Goal: Task Accomplishment & Management: Use online tool/utility

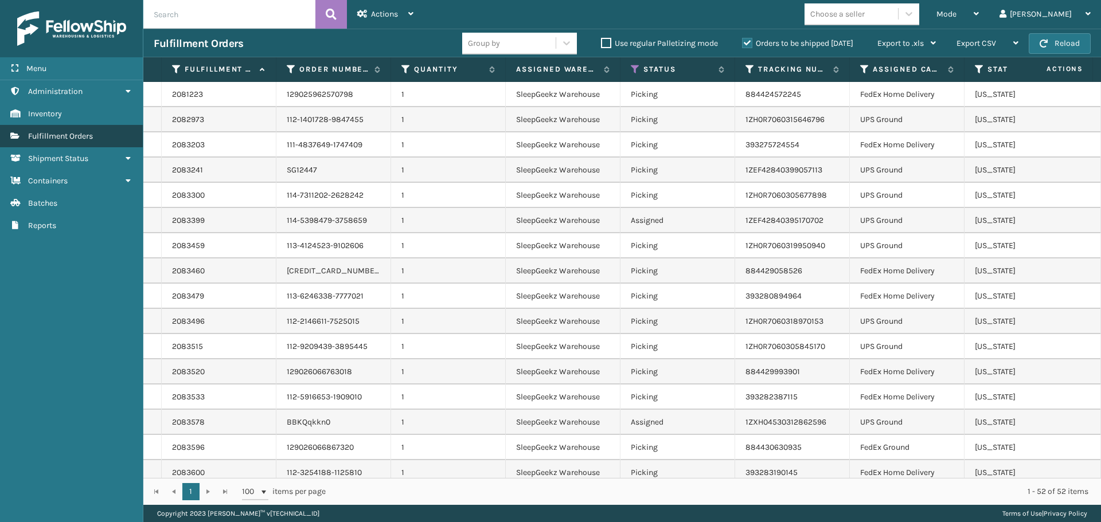
click at [71, 136] on span "Fulfillment Orders" at bounding box center [60, 136] width 65 height 10
click at [100, 156] on link "Shipment Status" at bounding box center [71, 158] width 143 height 22
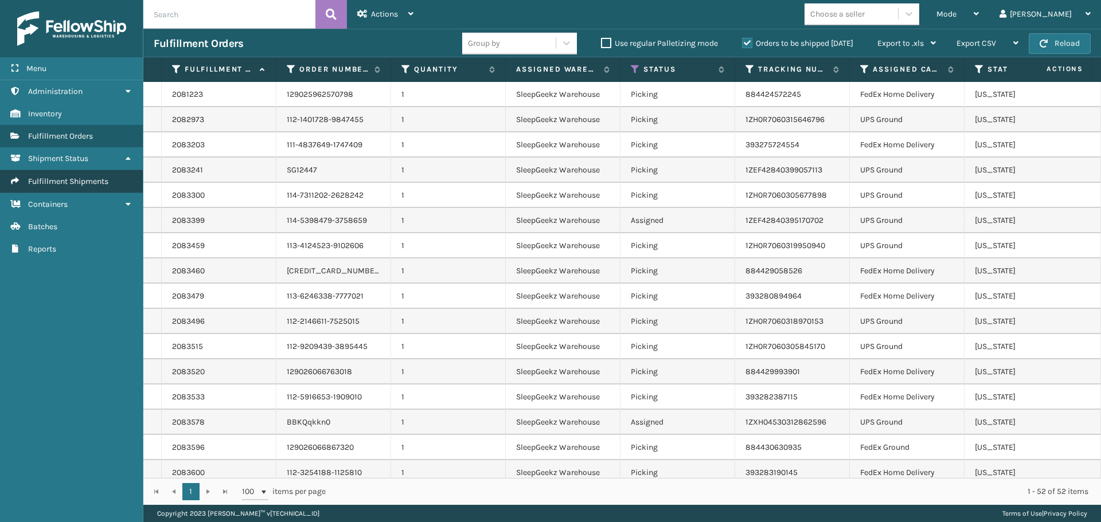
click at [97, 180] on span "Fulfillment Shipments" at bounding box center [68, 182] width 80 height 10
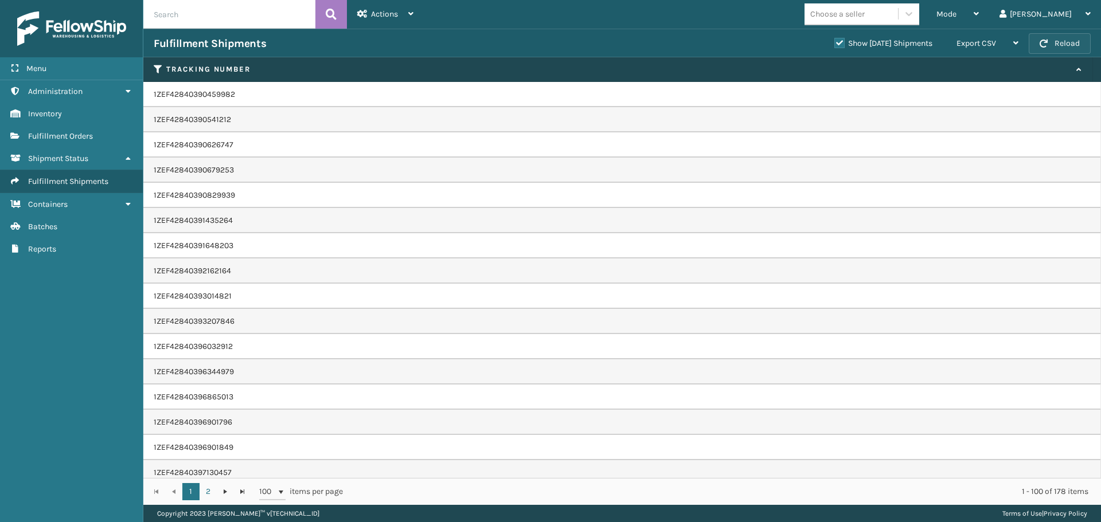
click at [1038, 43] on button "Reload" at bounding box center [1060, 43] width 62 height 21
click at [413, 13] on icon at bounding box center [410, 14] width 5 height 8
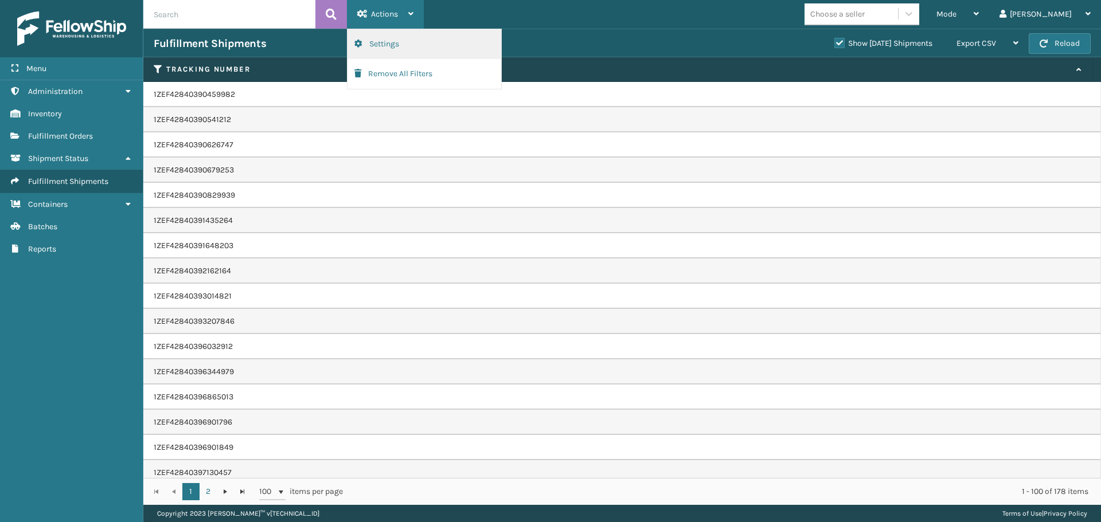
click at [395, 47] on button "Settings" at bounding box center [424, 44] width 154 height 30
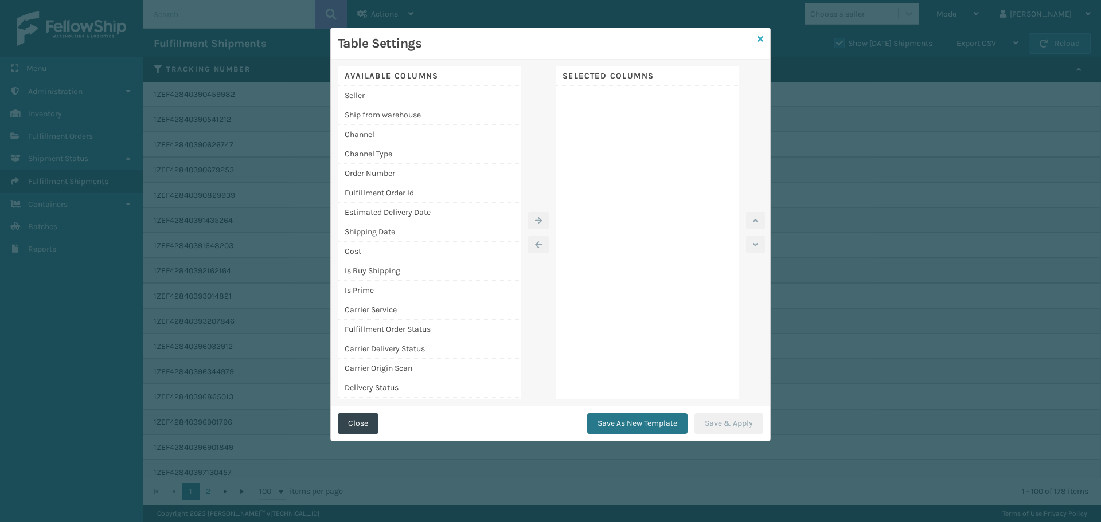
click at [757, 39] on icon at bounding box center [760, 39] width 6 height 8
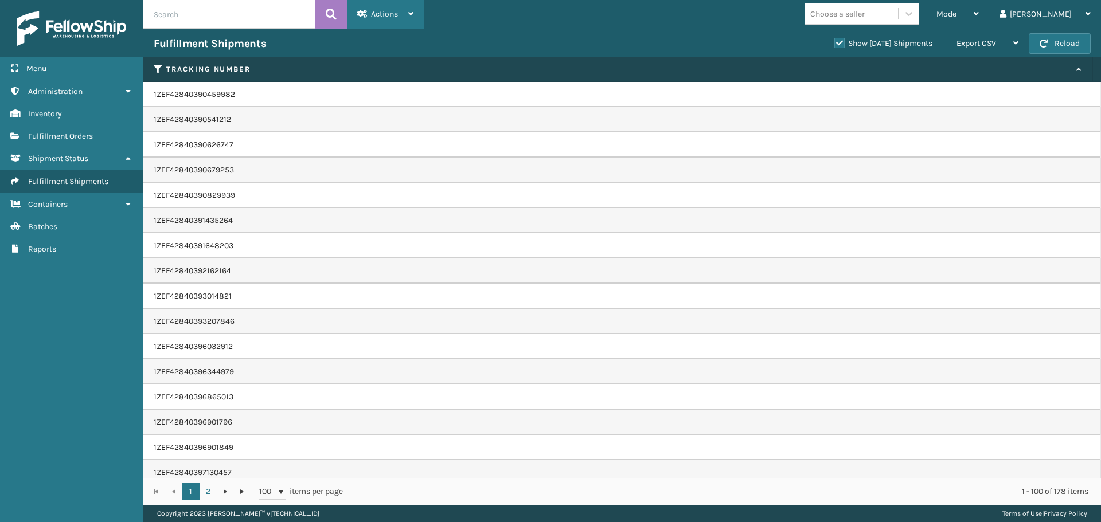
click at [410, 18] on div "Actions" at bounding box center [385, 14] width 56 height 29
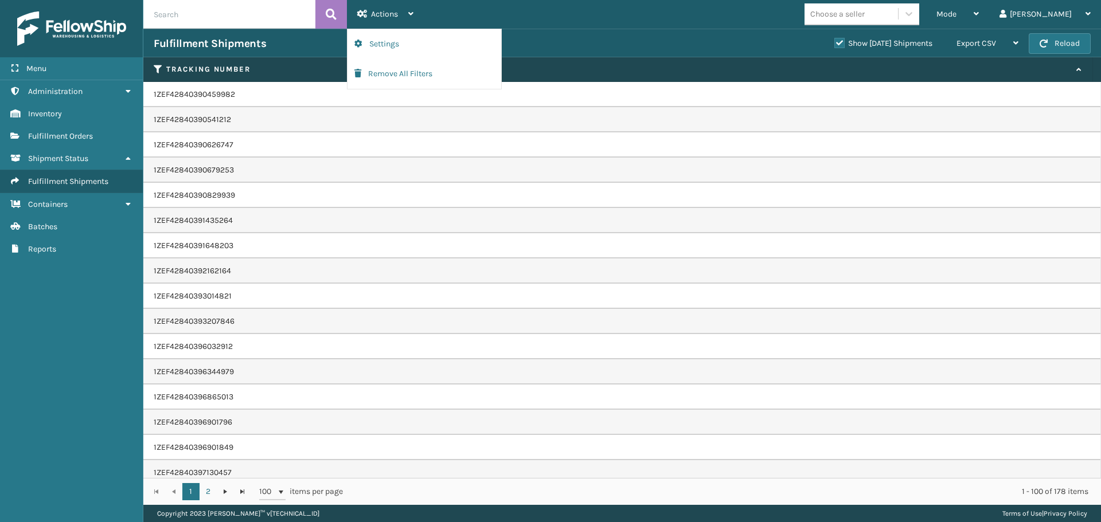
click at [284, 42] on div "Fulfillment Shipments" at bounding box center [489, 44] width 670 height 14
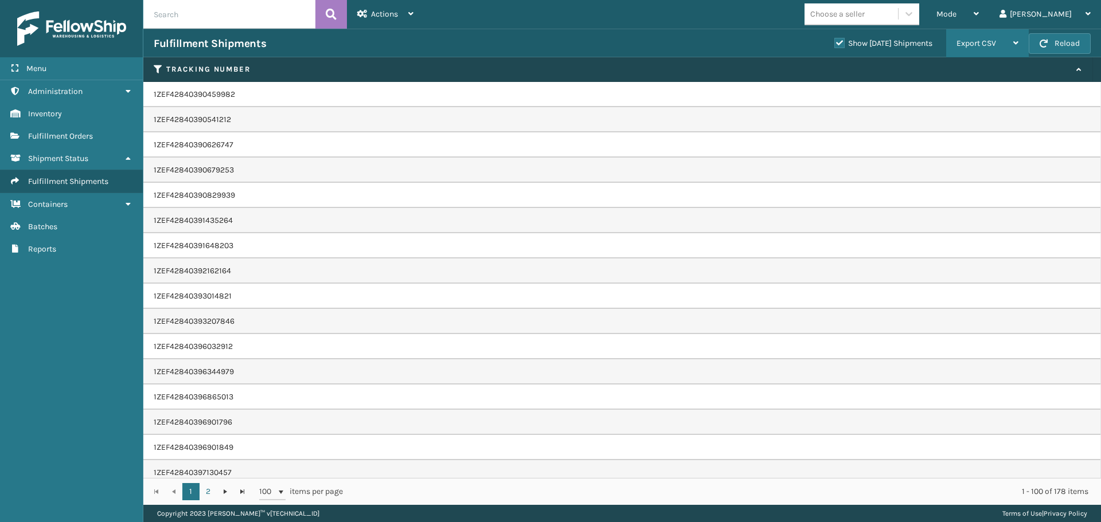
click at [1024, 42] on div "Export CSV Export Current Page Export All Pages" at bounding box center [987, 43] width 83 height 29
click at [707, 44] on div "Fulfillment Shipments" at bounding box center [489, 44] width 670 height 14
click at [979, 11] on div "Mode" at bounding box center [957, 14] width 42 height 29
click at [596, 37] on div "Fulfillment Shipments" at bounding box center [489, 44] width 670 height 14
click at [401, 15] on div "Actions" at bounding box center [385, 14] width 56 height 29
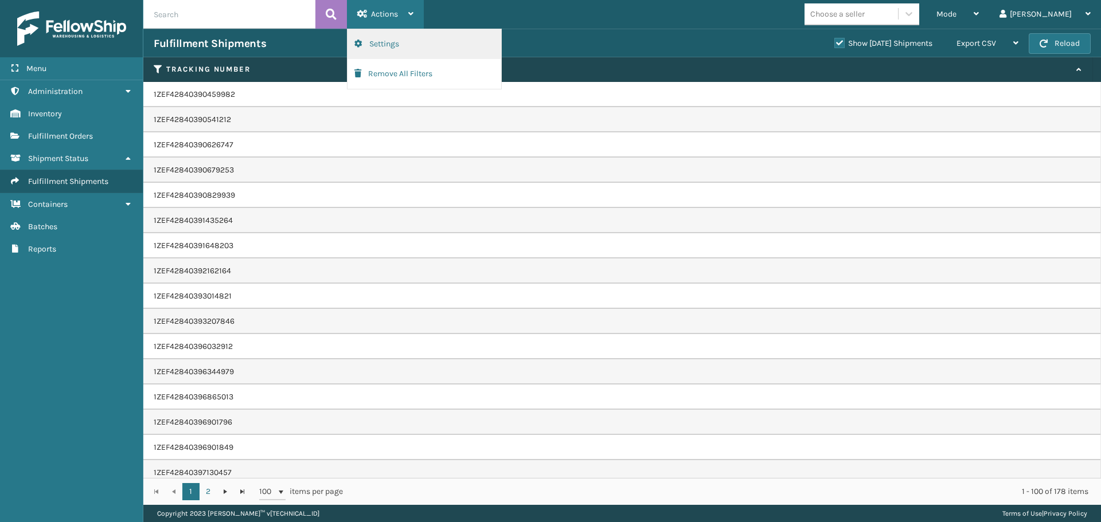
click at [391, 48] on button "Settings" at bounding box center [424, 44] width 154 height 30
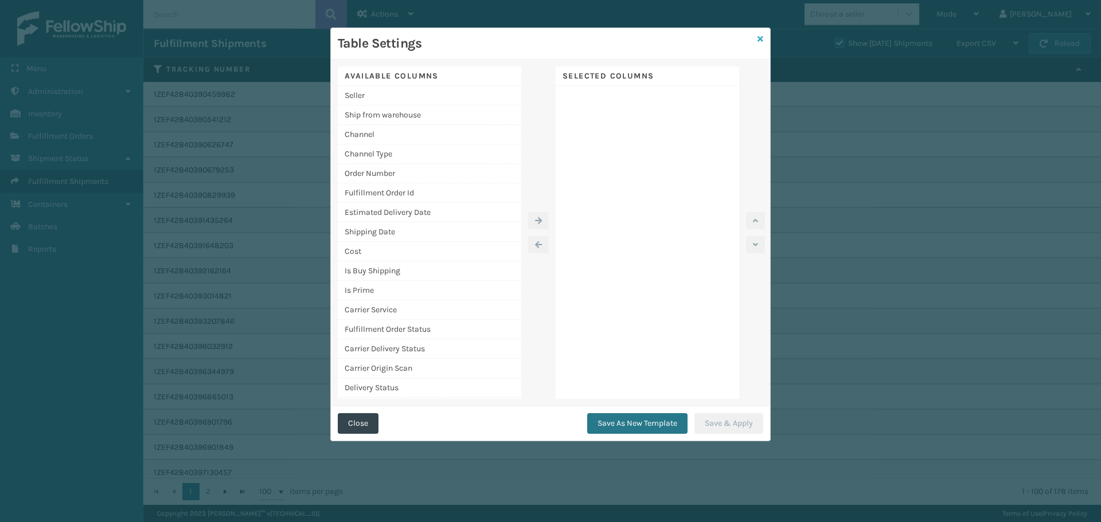
click at [758, 37] on icon at bounding box center [760, 39] width 6 height 8
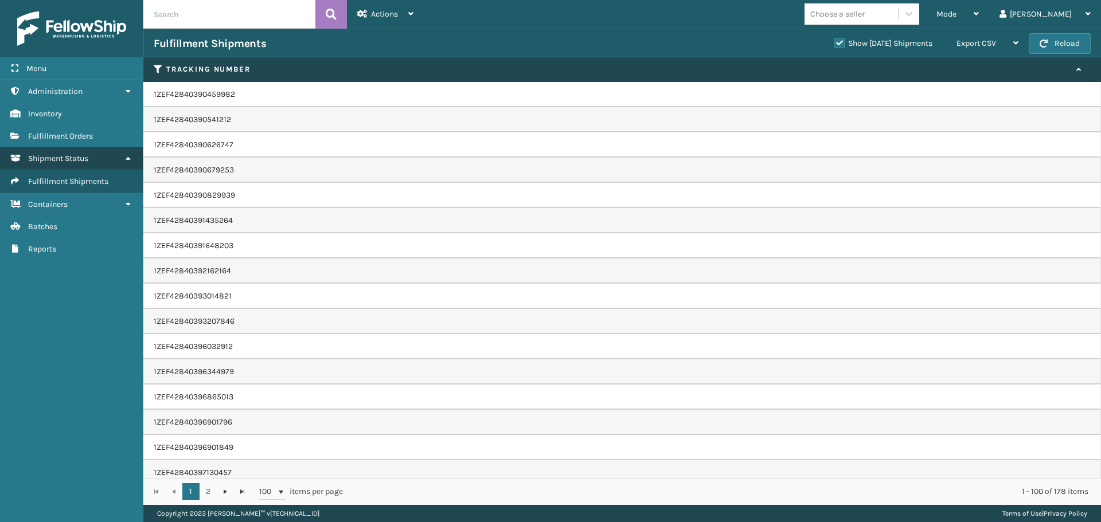
click at [82, 161] on span "Shipment Status" at bounding box center [58, 159] width 60 height 10
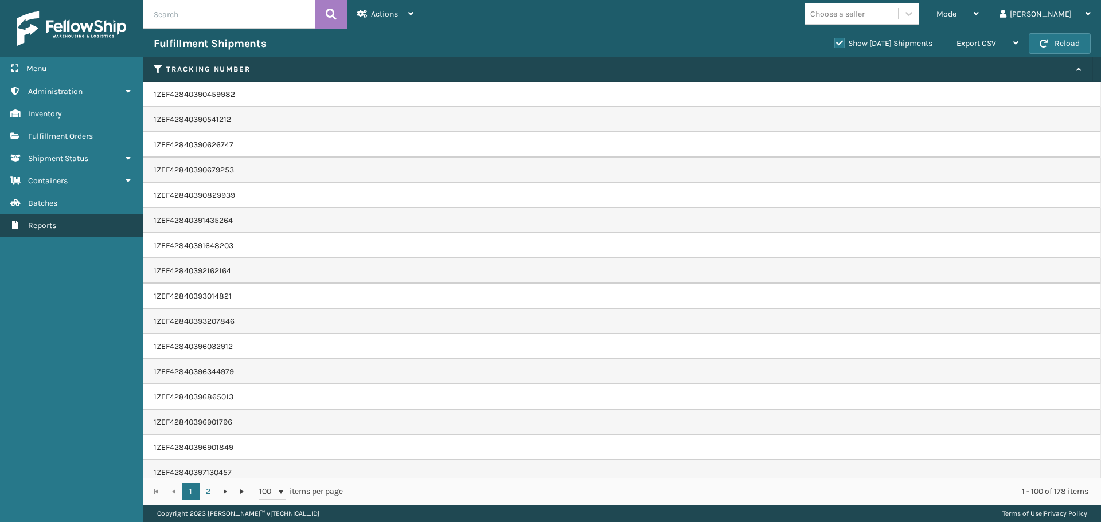
click at [56, 222] on span "Reports" at bounding box center [42, 226] width 28 height 10
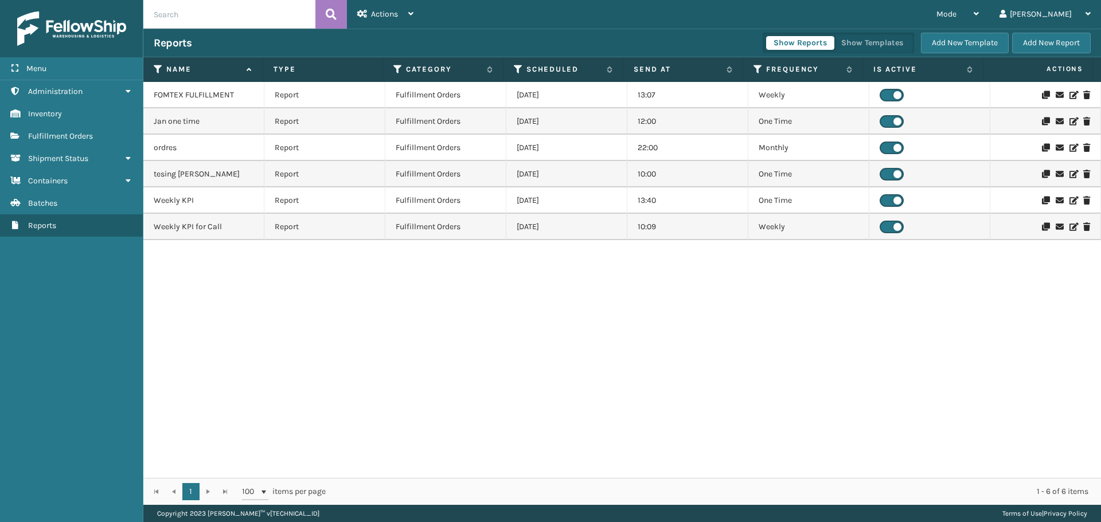
click at [539, 101] on td "[DATE]" at bounding box center [566, 95] width 121 height 26
click at [228, 126] on div "Jan one time" at bounding box center [204, 121] width 100 height 11
click at [283, 127] on td "Report" at bounding box center [324, 121] width 121 height 26
click at [483, 315] on div "FOMTEX FULFILLMENT Report Fulfillment Orders [DATE] 13:07 Weekly Jan one time R…" at bounding box center [621, 280] width 957 height 396
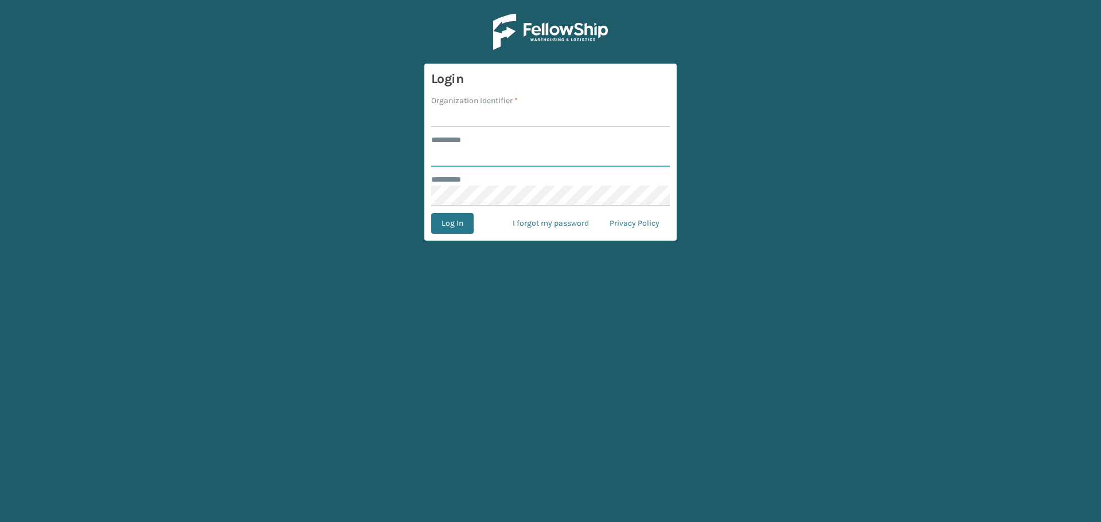
type input "****"
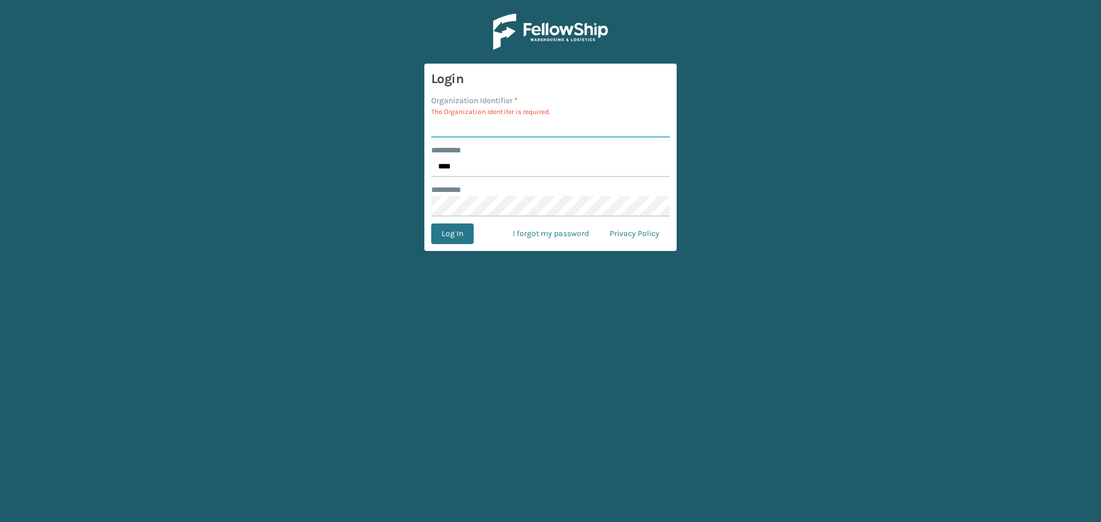
click at [487, 127] on input "Organization Identifier *" at bounding box center [550, 127] width 238 height 21
type input "SleepGeekz"
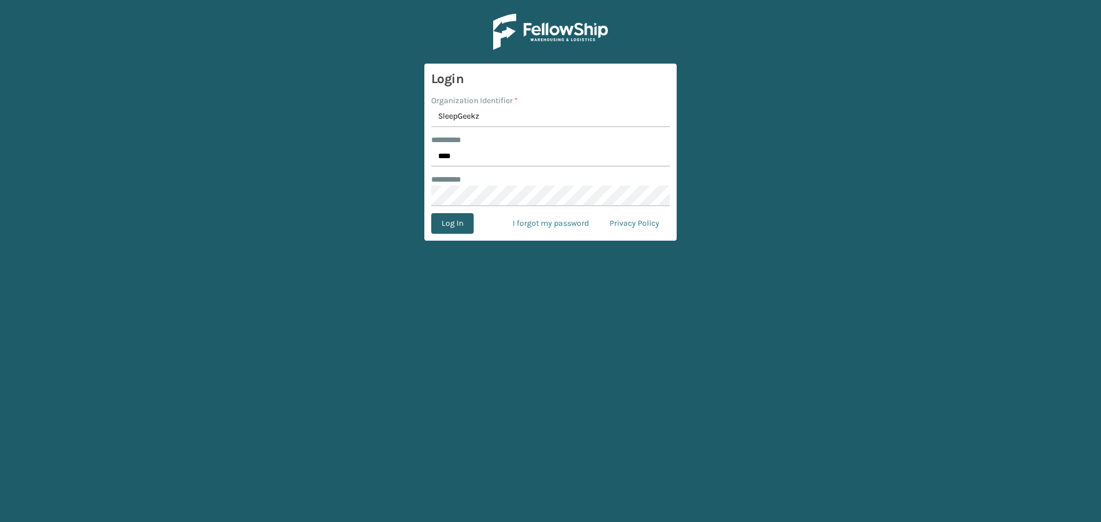
click at [455, 222] on button "Log In" at bounding box center [452, 223] width 42 height 21
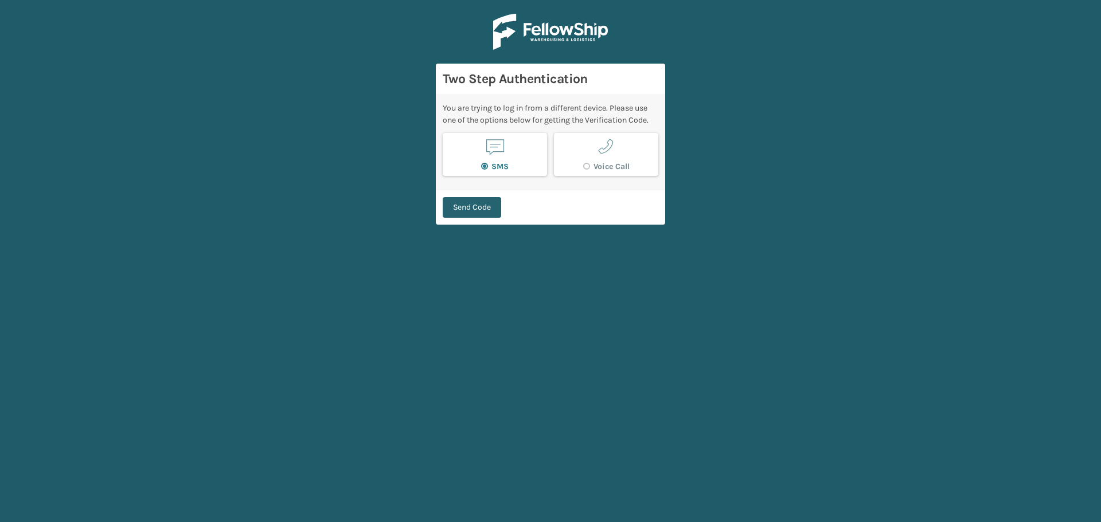
click at [487, 209] on button "Send Code" at bounding box center [472, 207] width 58 height 21
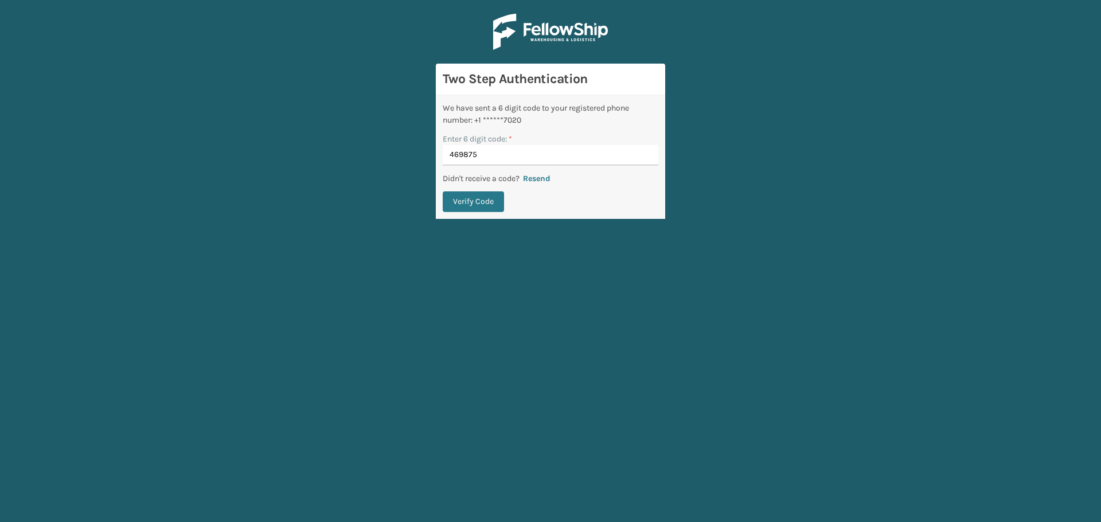
type input "469875"
click at [443, 191] on button "Verify Code" at bounding box center [473, 201] width 61 height 21
